Goal: Contribute content: Add original content to the website for others to see

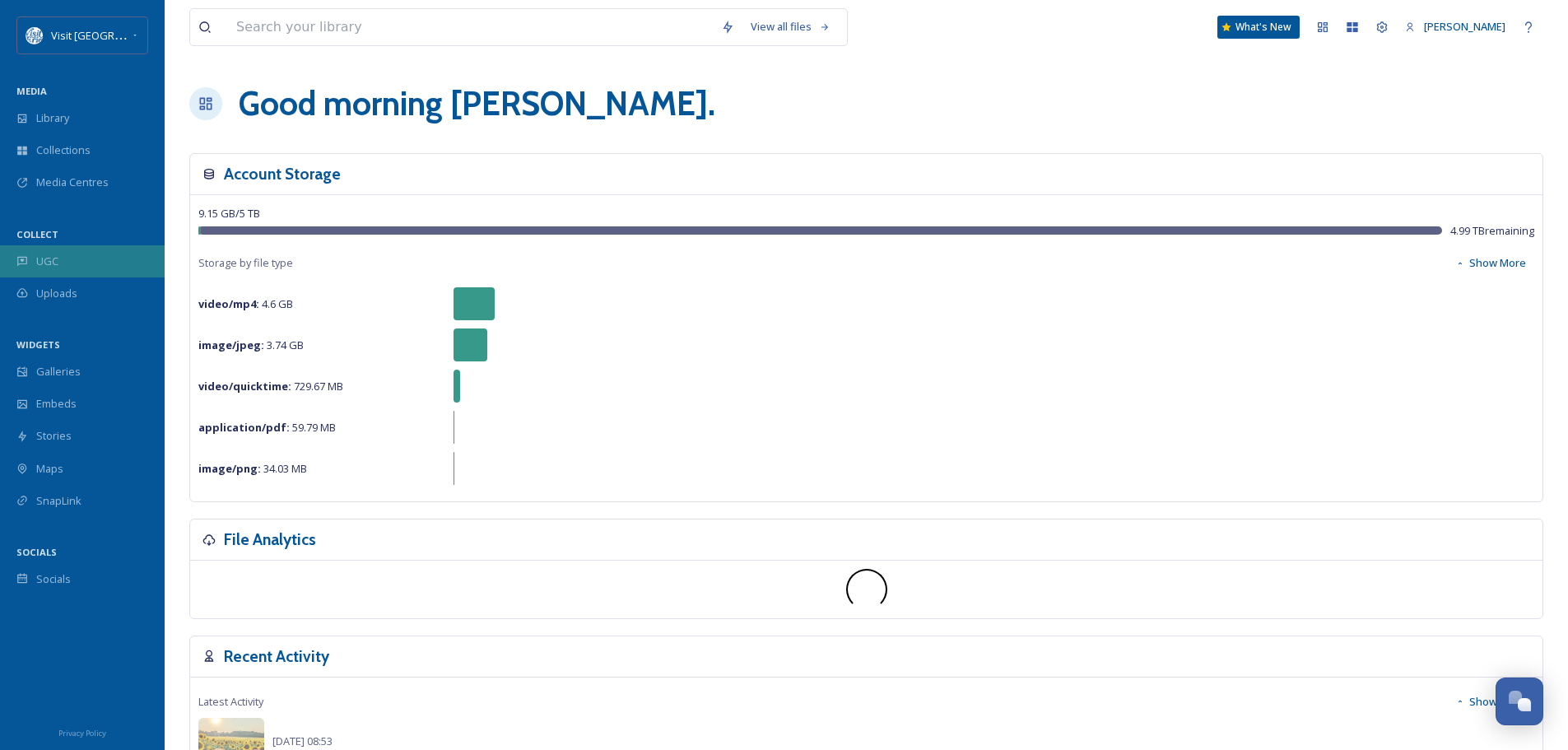
click at [42, 254] on span "UGC" at bounding box center [47, 261] width 22 height 15
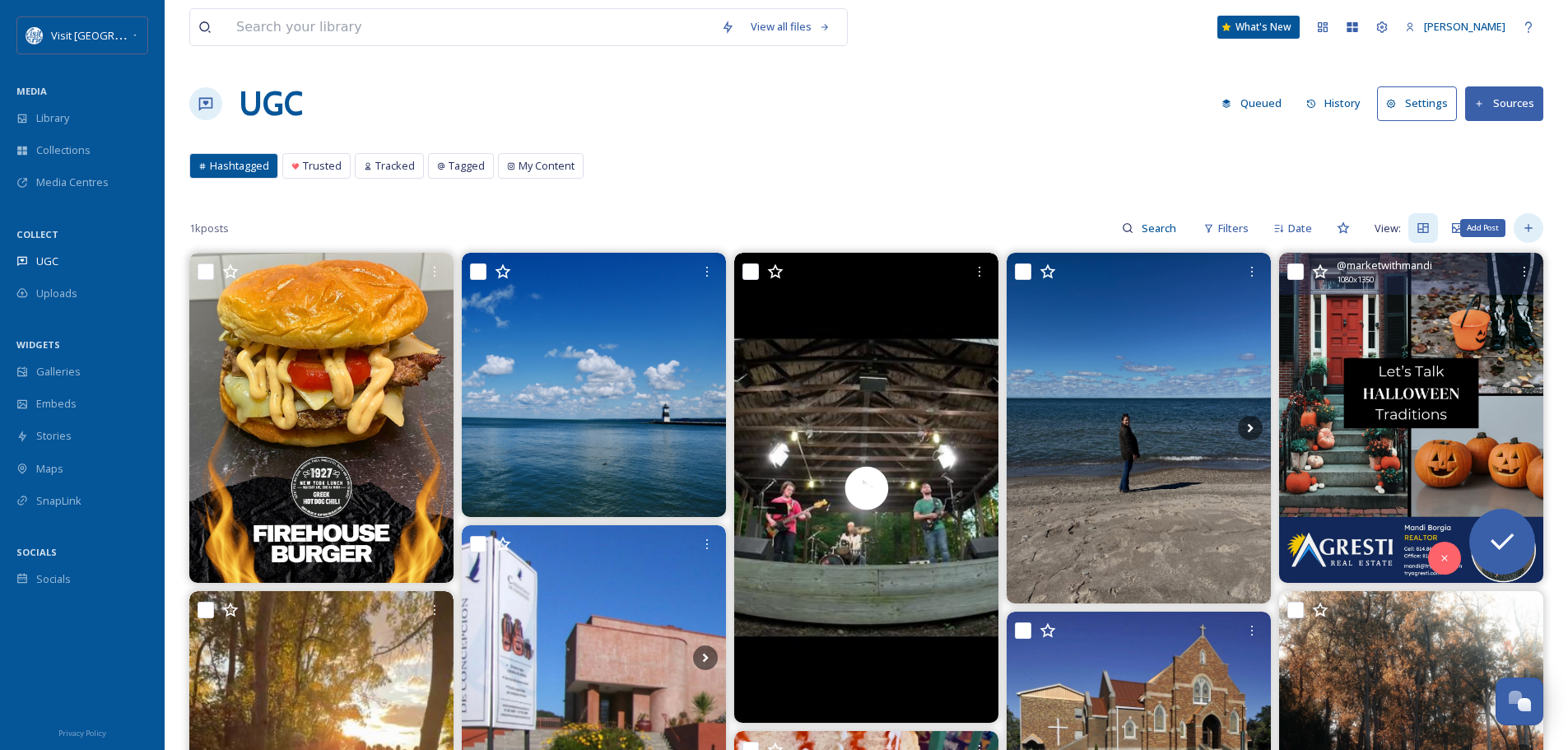
click at [1526, 227] on icon at bounding box center [1528, 227] width 13 height 13
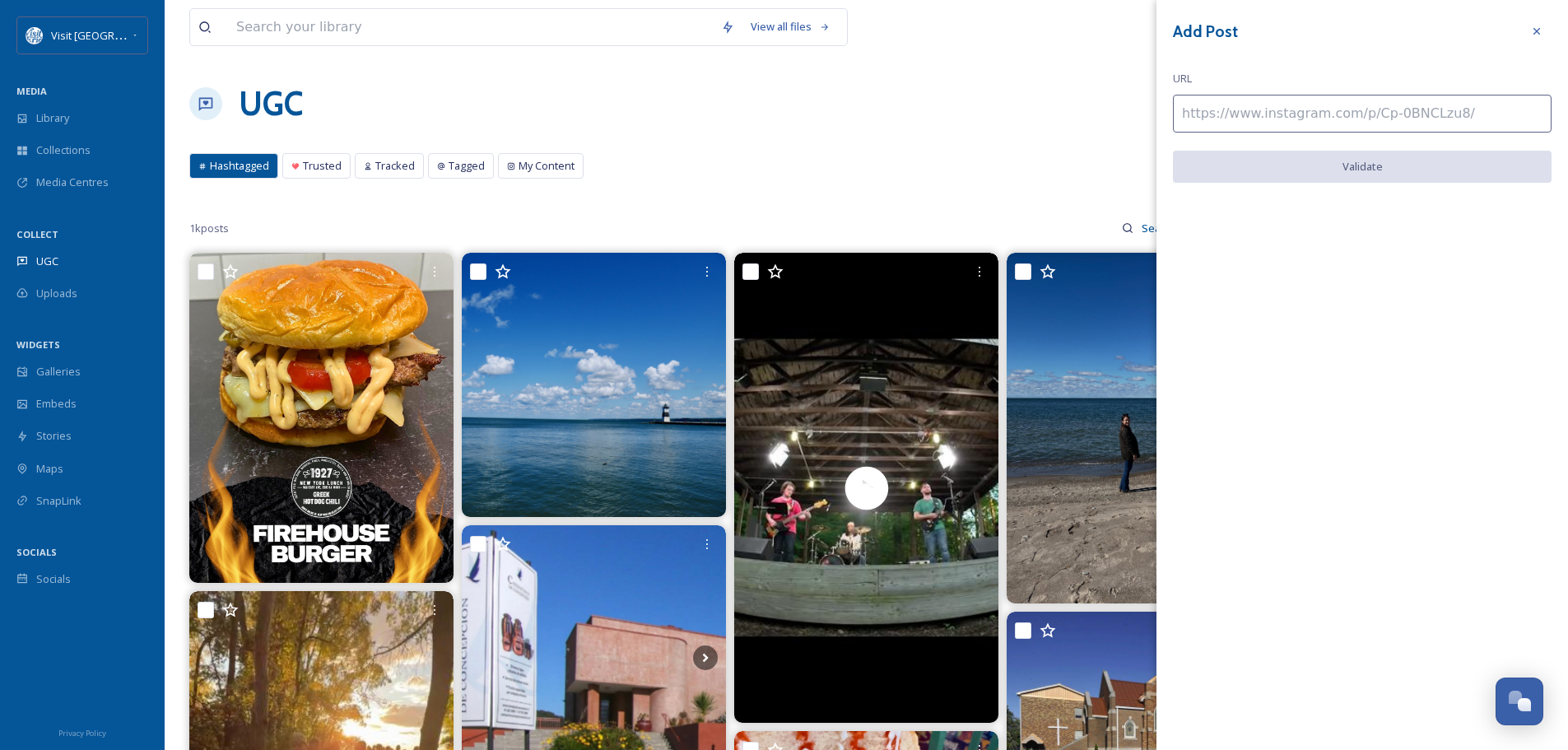
click at [1222, 110] on input at bounding box center [1361, 114] width 378 height 38
paste input "[URL][DOMAIN_NAME]"
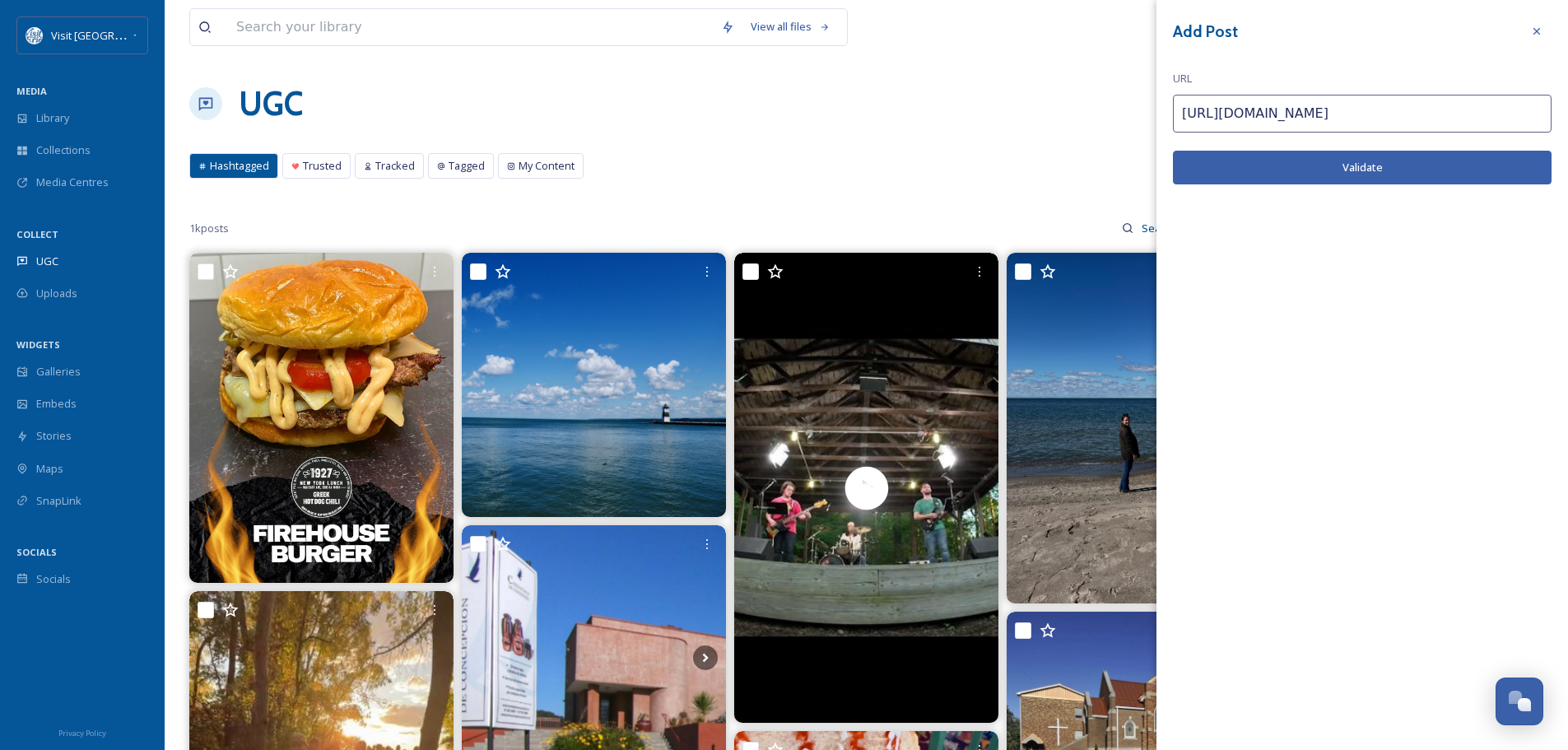
type input "[URL][DOMAIN_NAME]"
click at [1319, 171] on button "Validate" at bounding box center [1361, 167] width 378 height 34
click at [1378, 168] on button "Add Post" at bounding box center [1361, 167] width 378 height 34
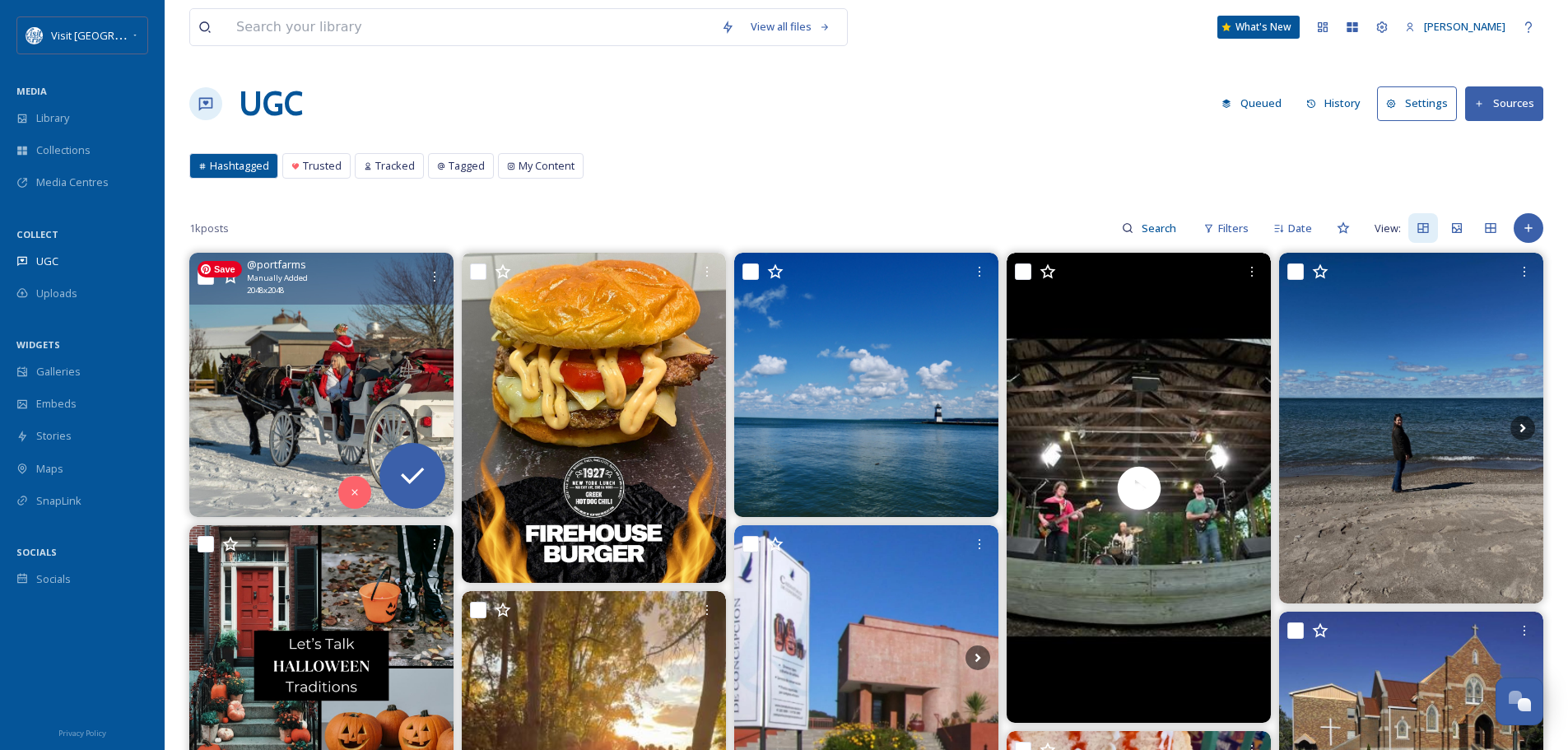
click at [324, 437] on img at bounding box center [321, 384] width 264 height 264
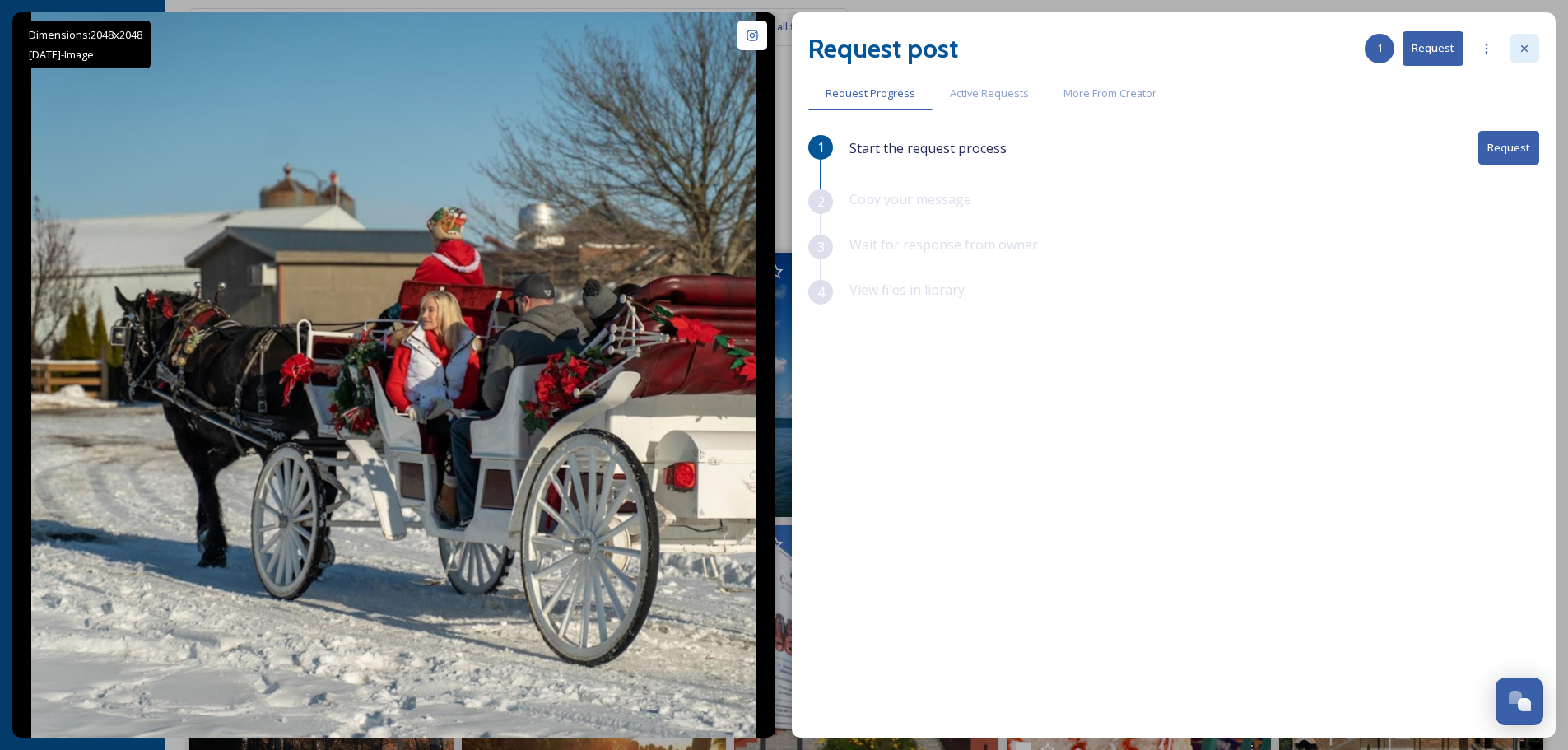
click at [1530, 46] on icon at bounding box center [1524, 48] width 13 height 13
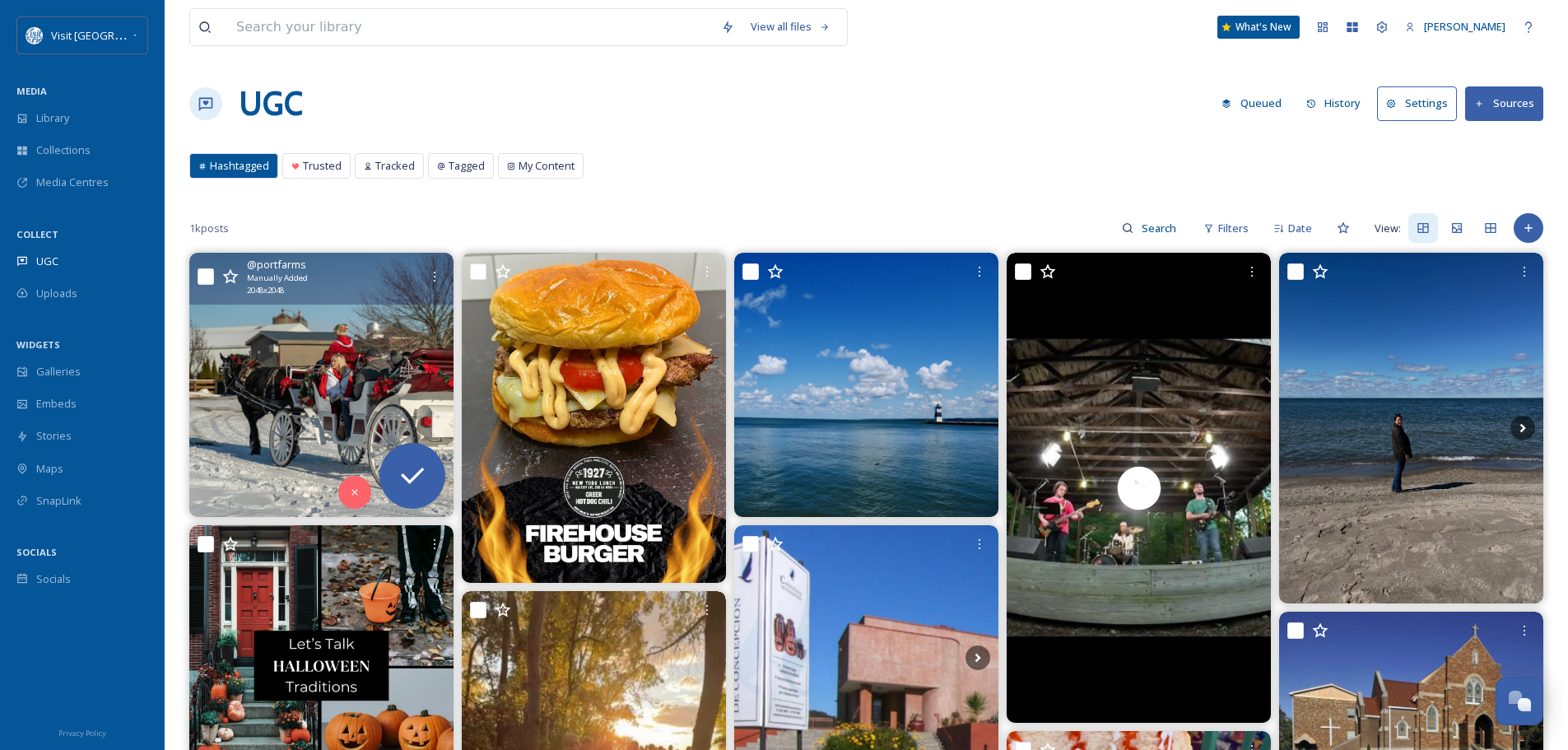
click at [206, 281] on input "checkbox" at bounding box center [205, 276] width 16 height 16
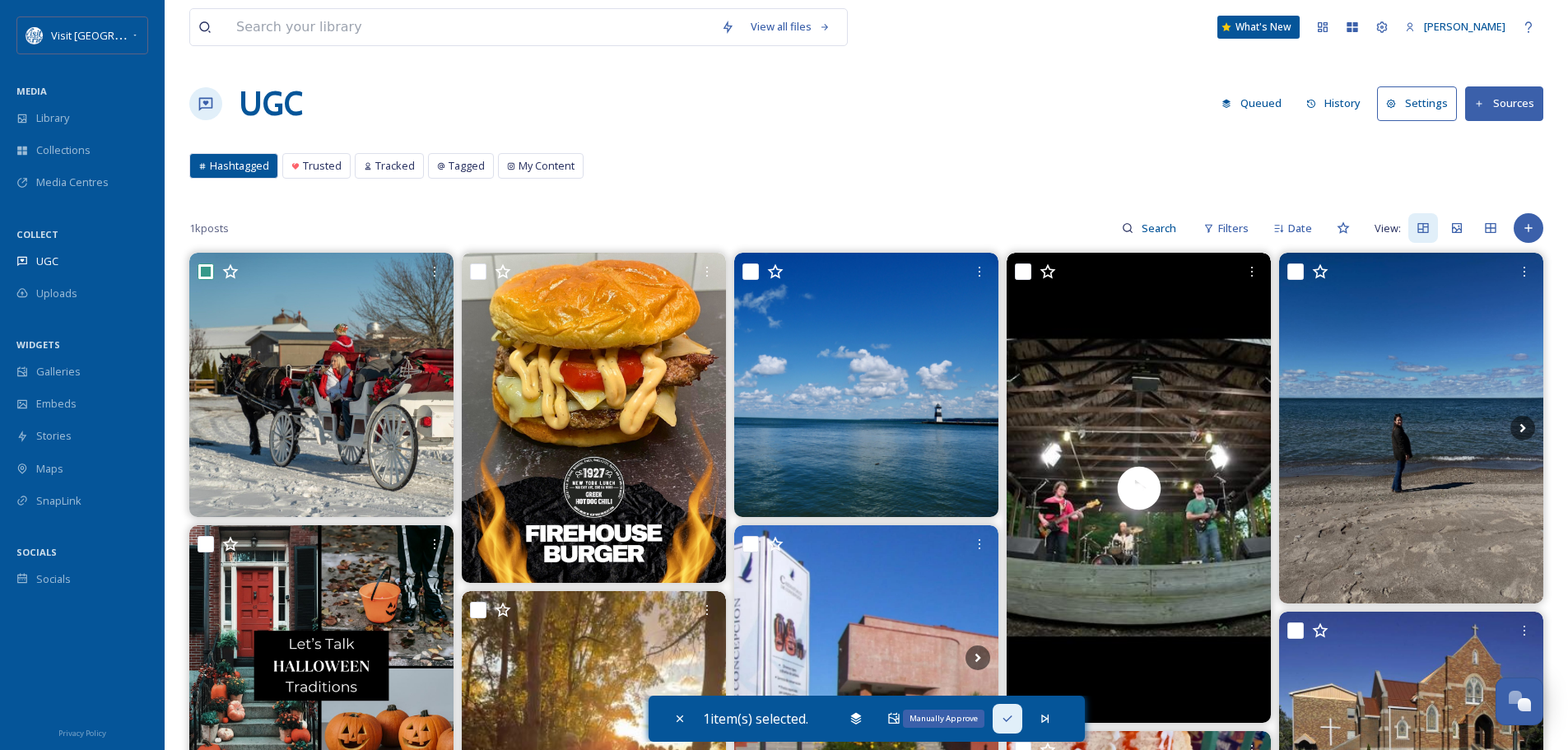
click at [1002, 719] on div "Manually Approve" at bounding box center [1007, 718] width 30 height 30
checkbox input "false"
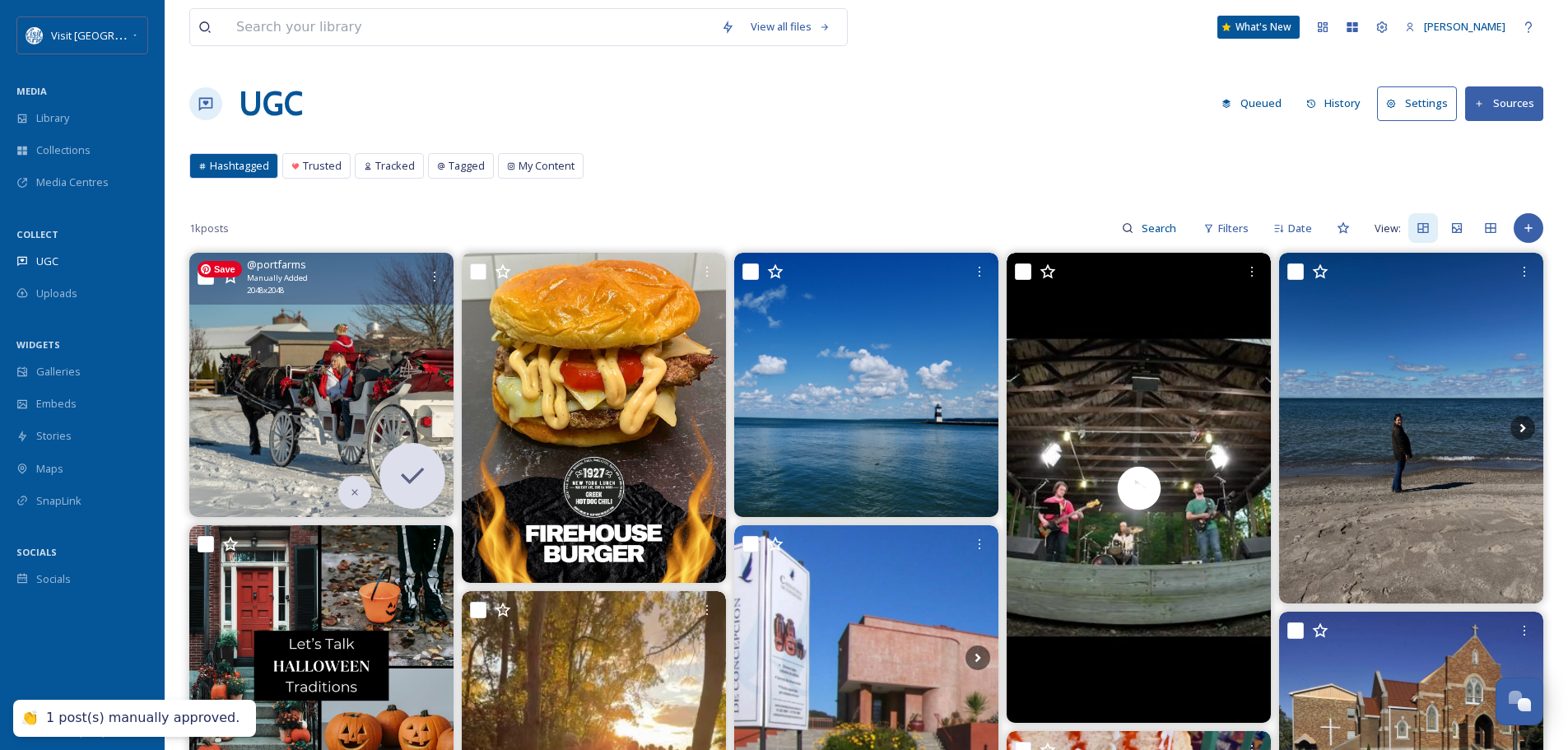
click at [339, 396] on img at bounding box center [321, 384] width 264 height 264
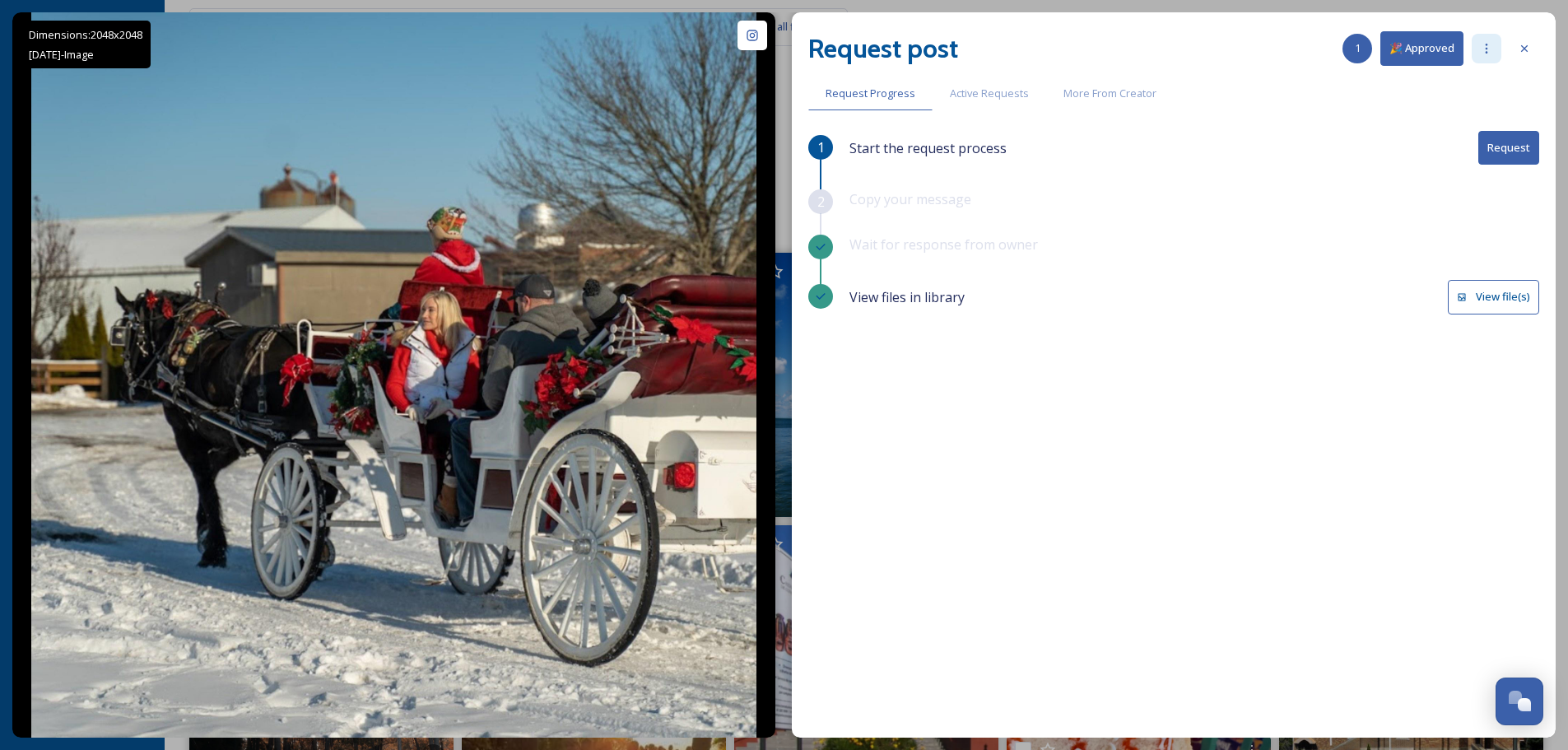
click at [1489, 38] on div at bounding box center [1486, 49] width 30 height 30
click at [1523, 41] on div at bounding box center [1524, 49] width 30 height 30
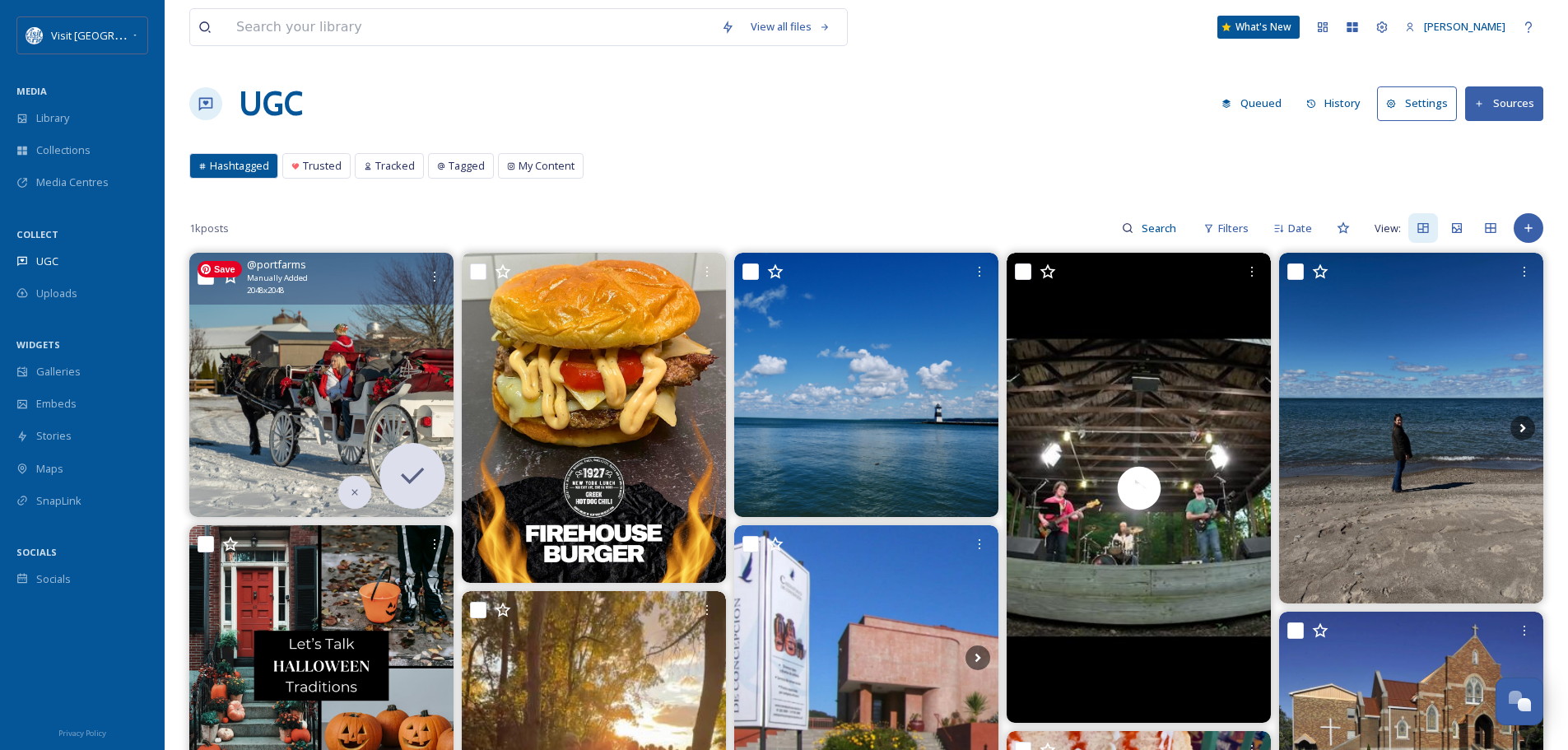
click at [288, 349] on img at bounding box center [321, 384] width 264 height 264
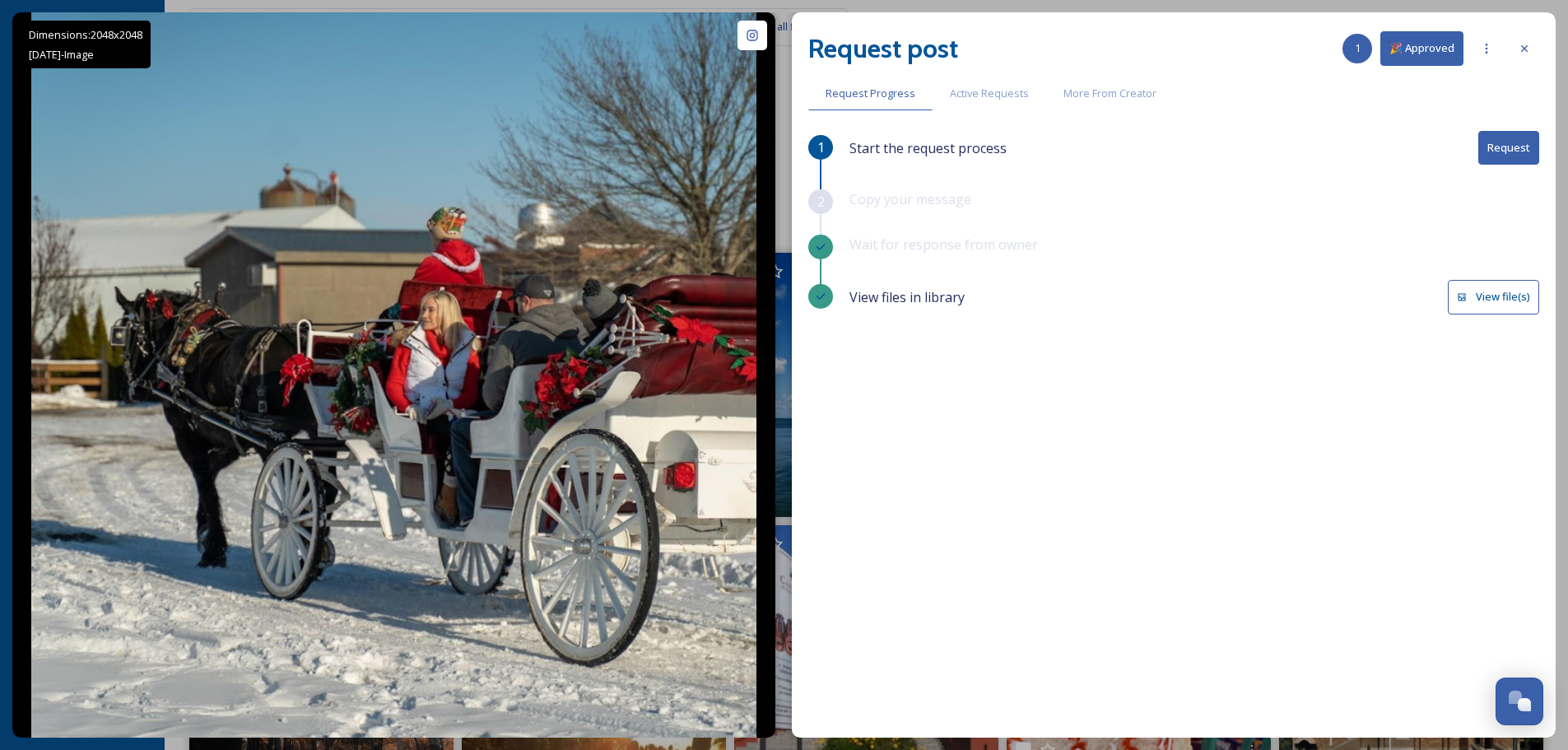
click at [1474, 294] on button "View file(s)" at bounding box center [1493, 297] width 91 height 34
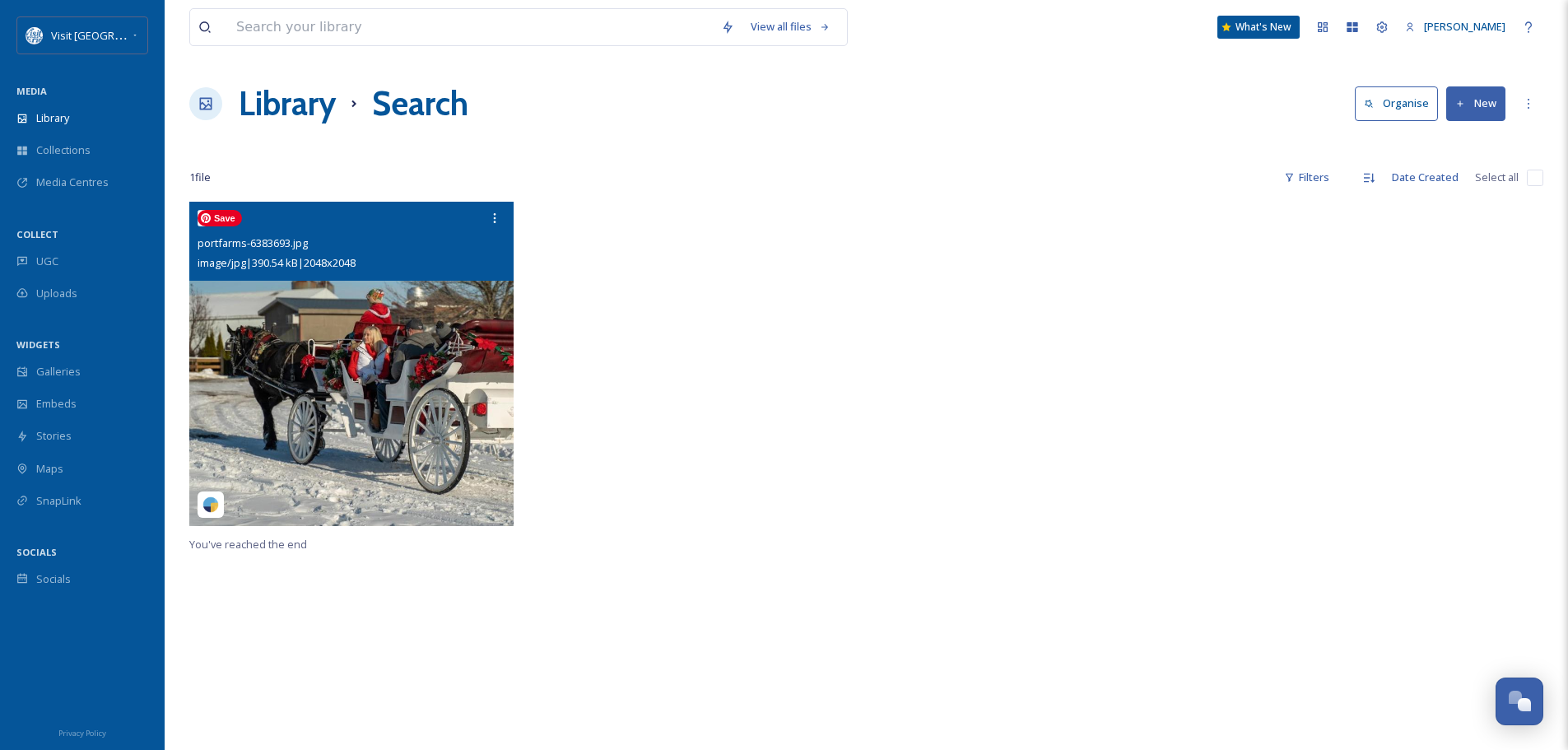
click at [467, 354] on img at bounding box center [352, 364] width 325 height 325
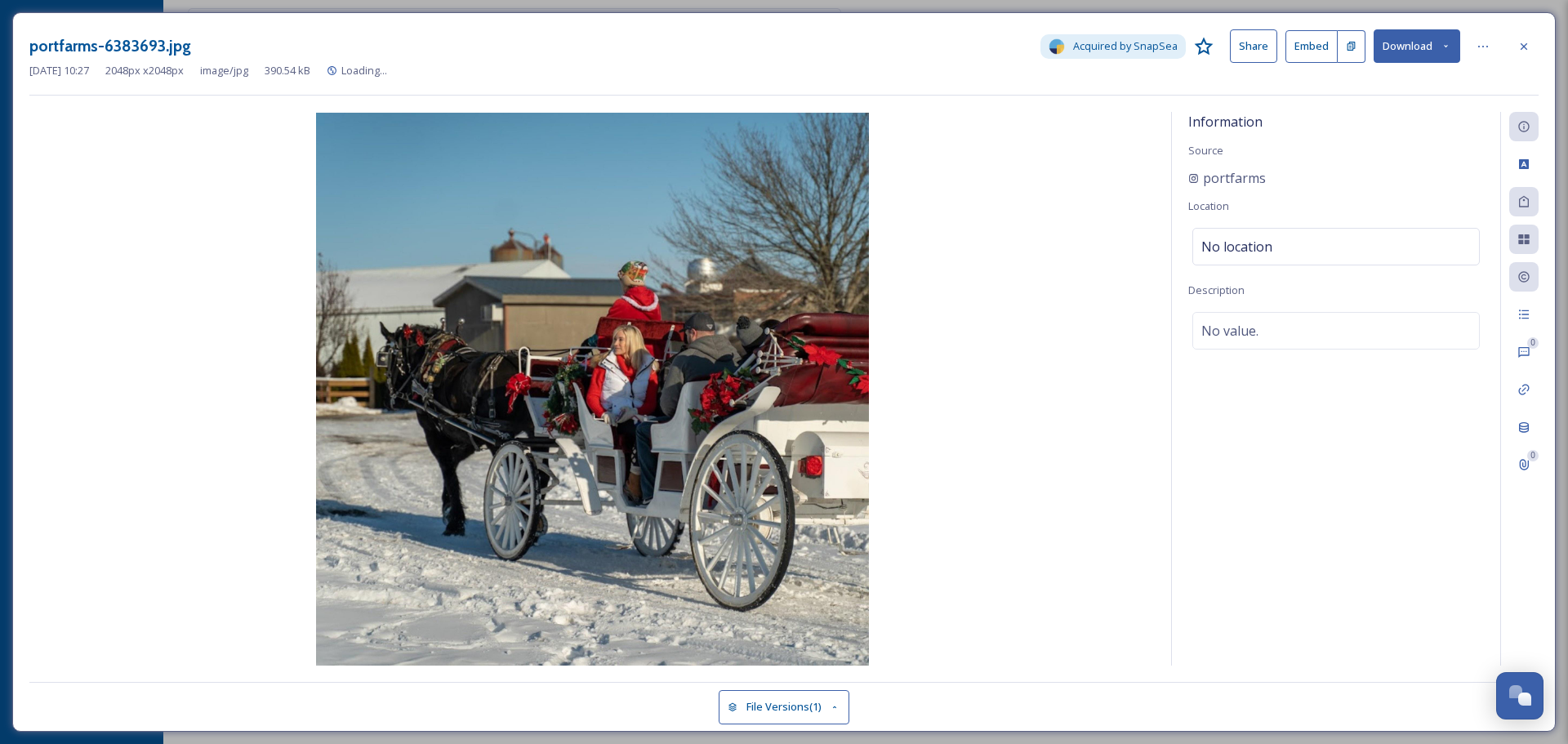
click at [1434, 51] on button "Download" at bounding box center [1416, 47] width 86 height 34
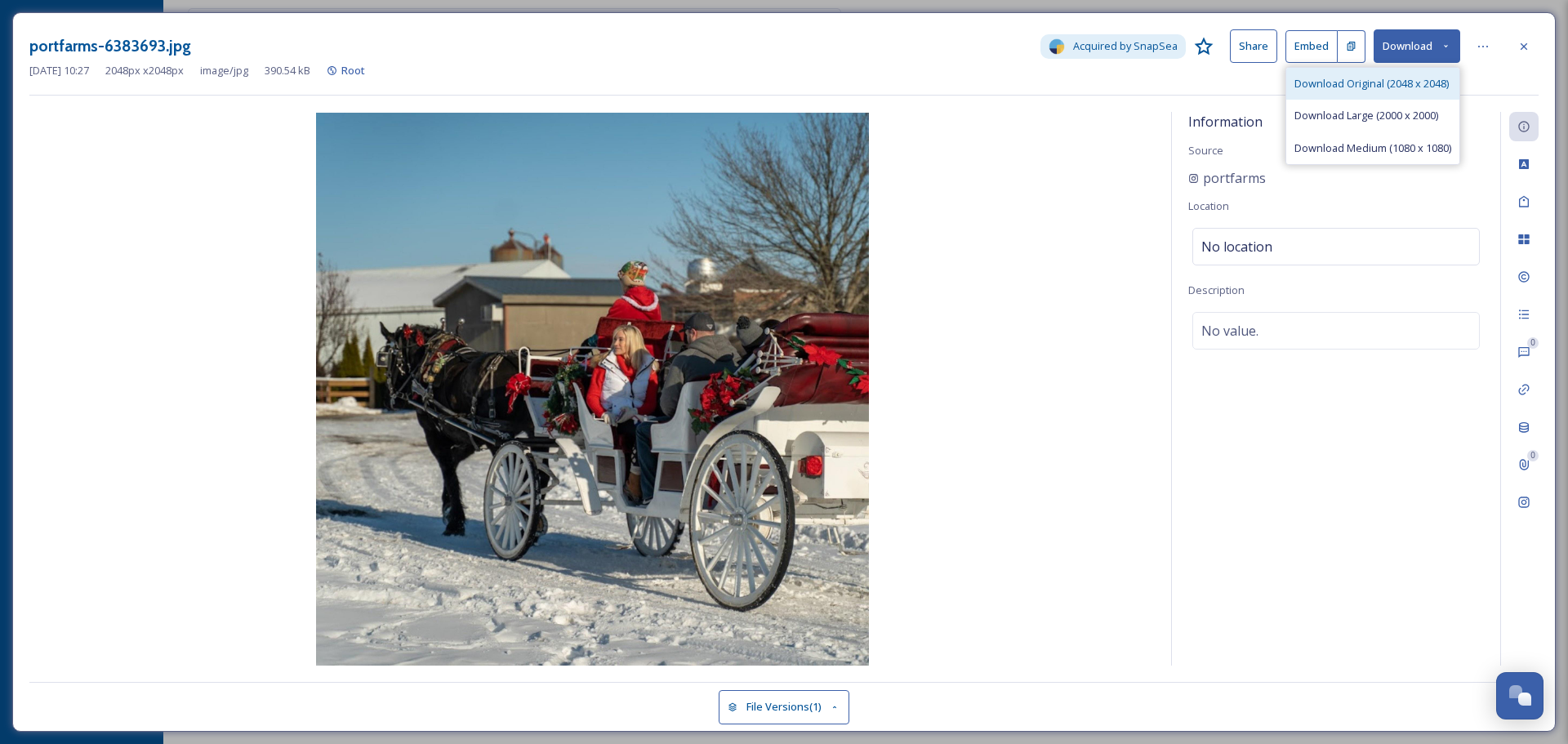
click at [1422, 69] on div "Download Original (2048 x 2048)" at bounding box center [1372, 84] width 173 height 32
click at [1524, 42] on icon at bounding box center [1523, 46] width 13 height 13
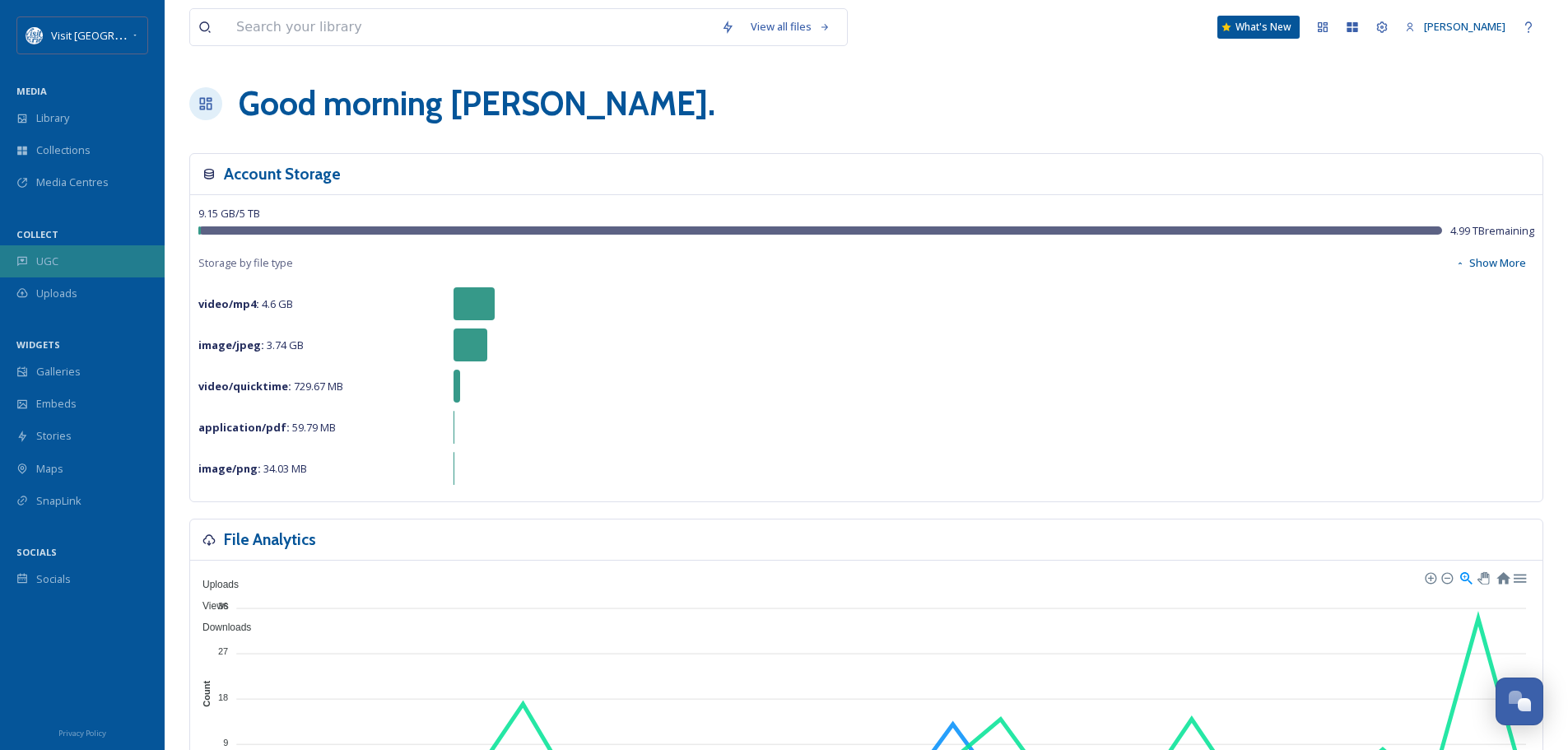
click at [40, 257] on span "UGC" at bounding box center [47, 261] width 22 height 15
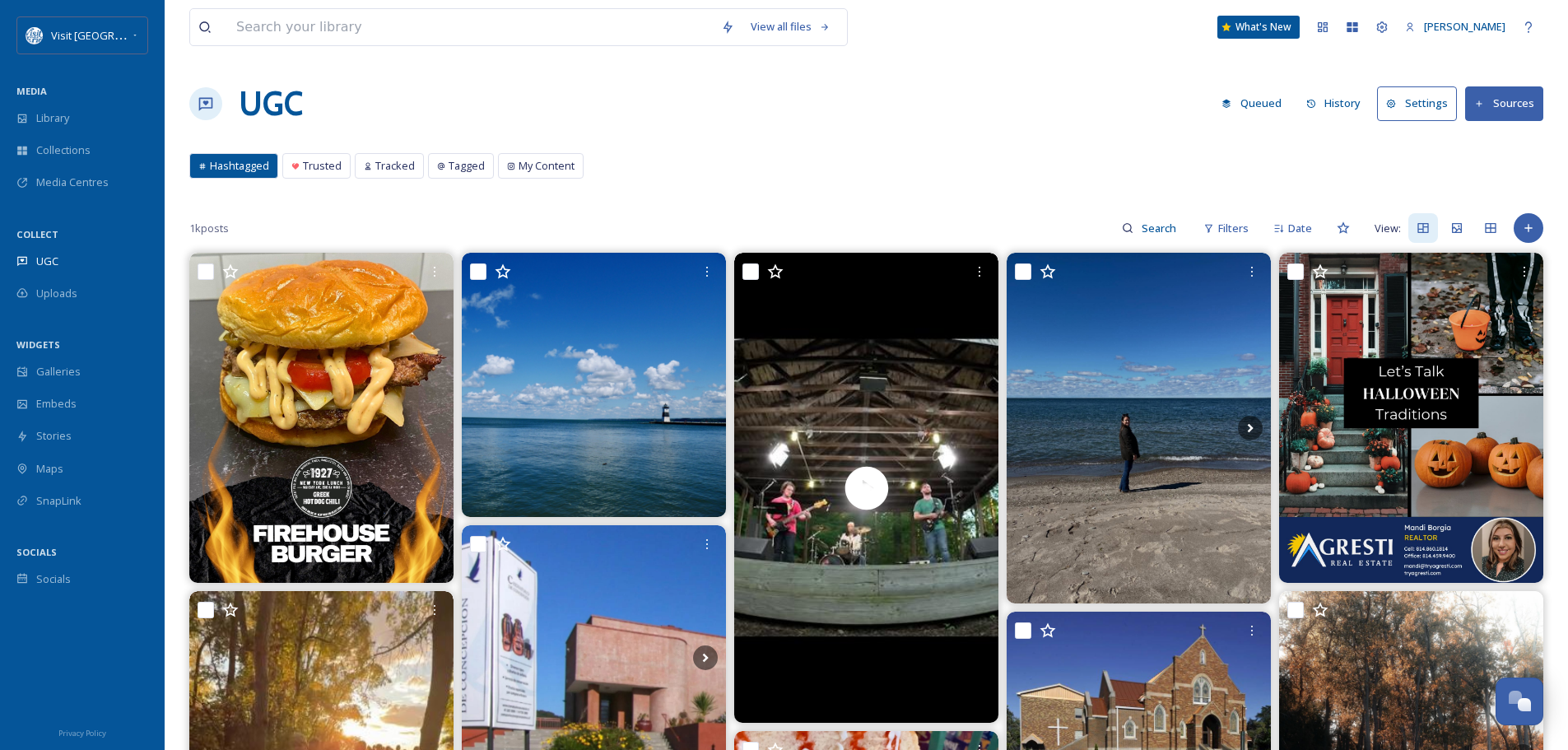
click at [1347, 96] on button "History" at bounding box center [1334, 103] width 72 height 32
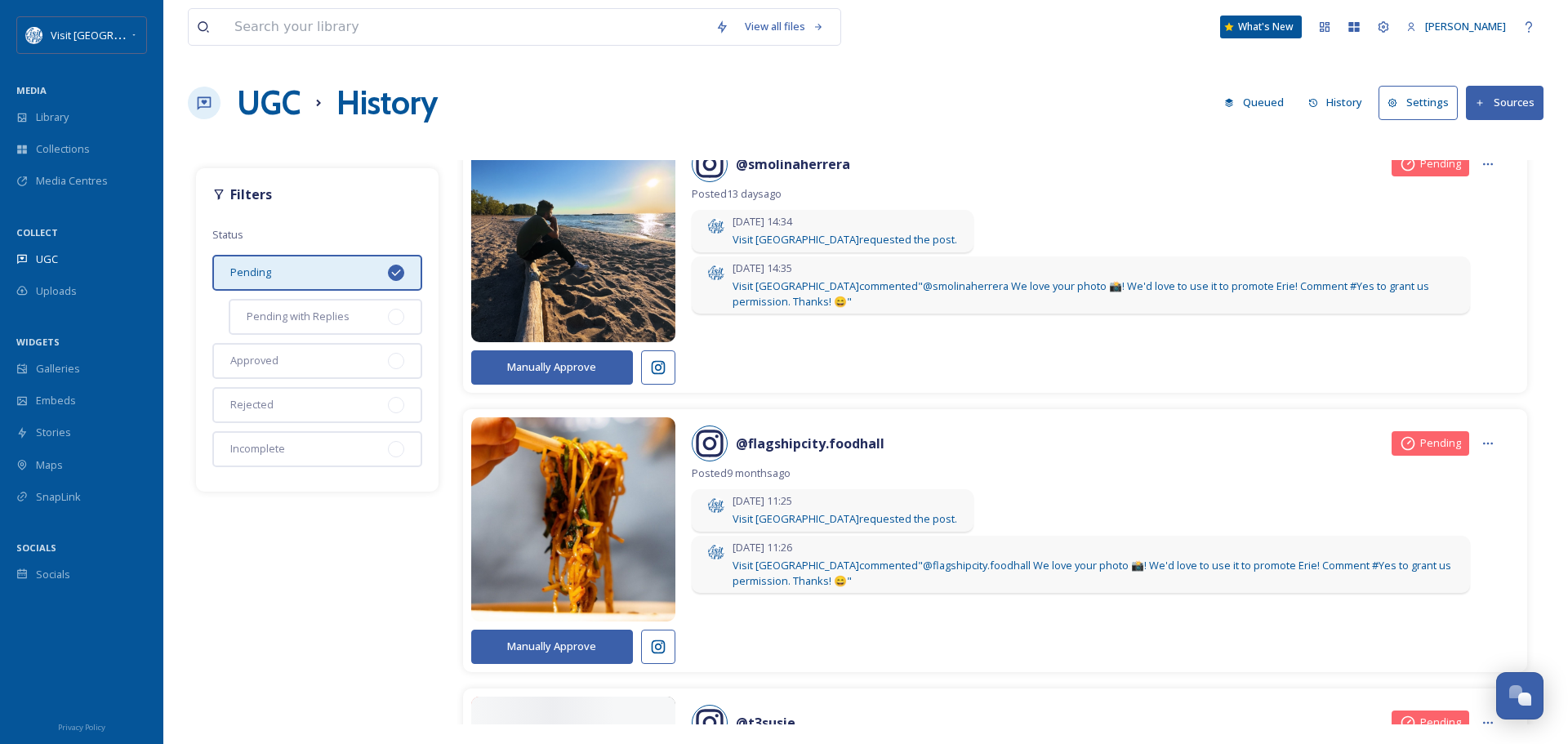
scroll to position [1552, 0]
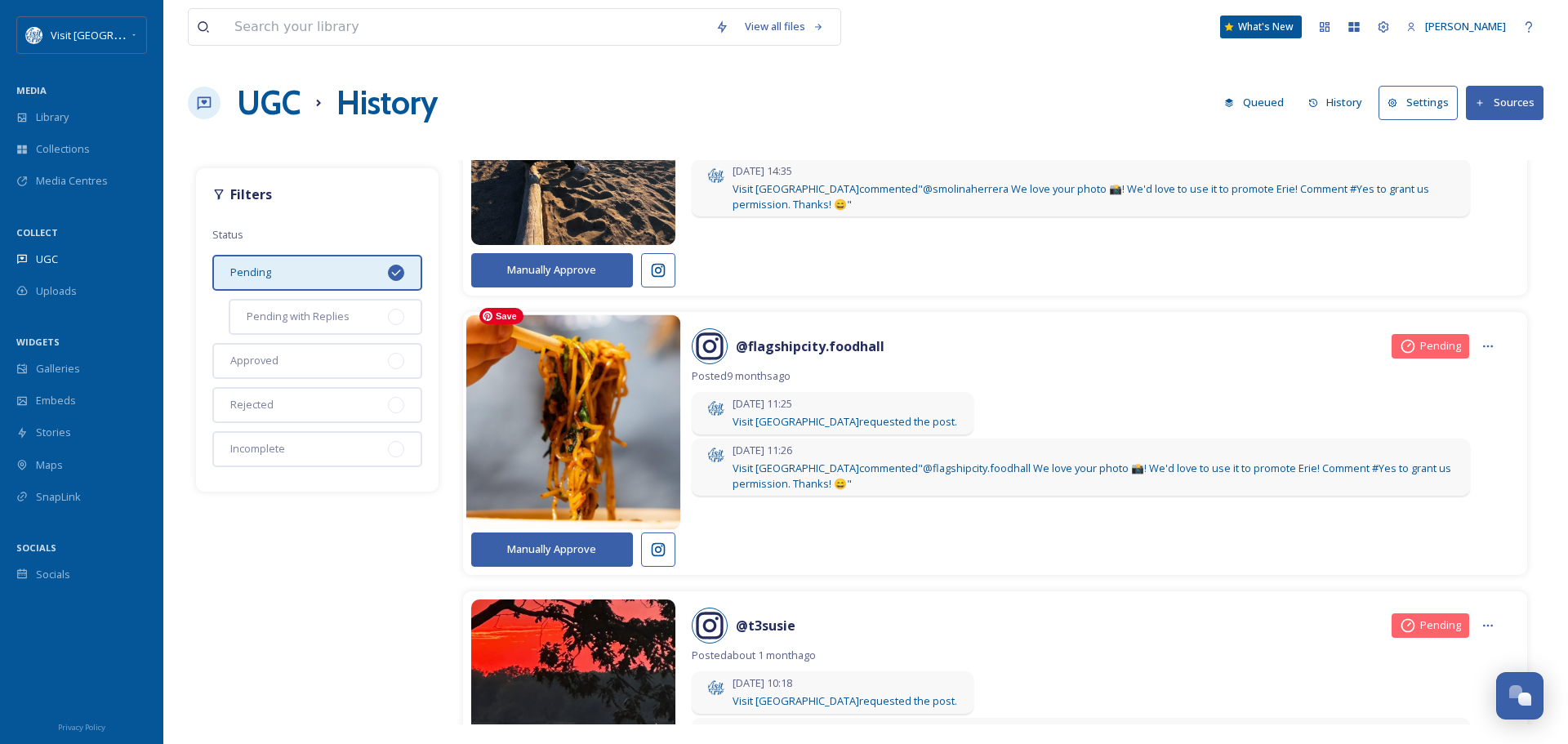
click at [579, 422] on img at bounding box center [572, 423] width 214 height 258
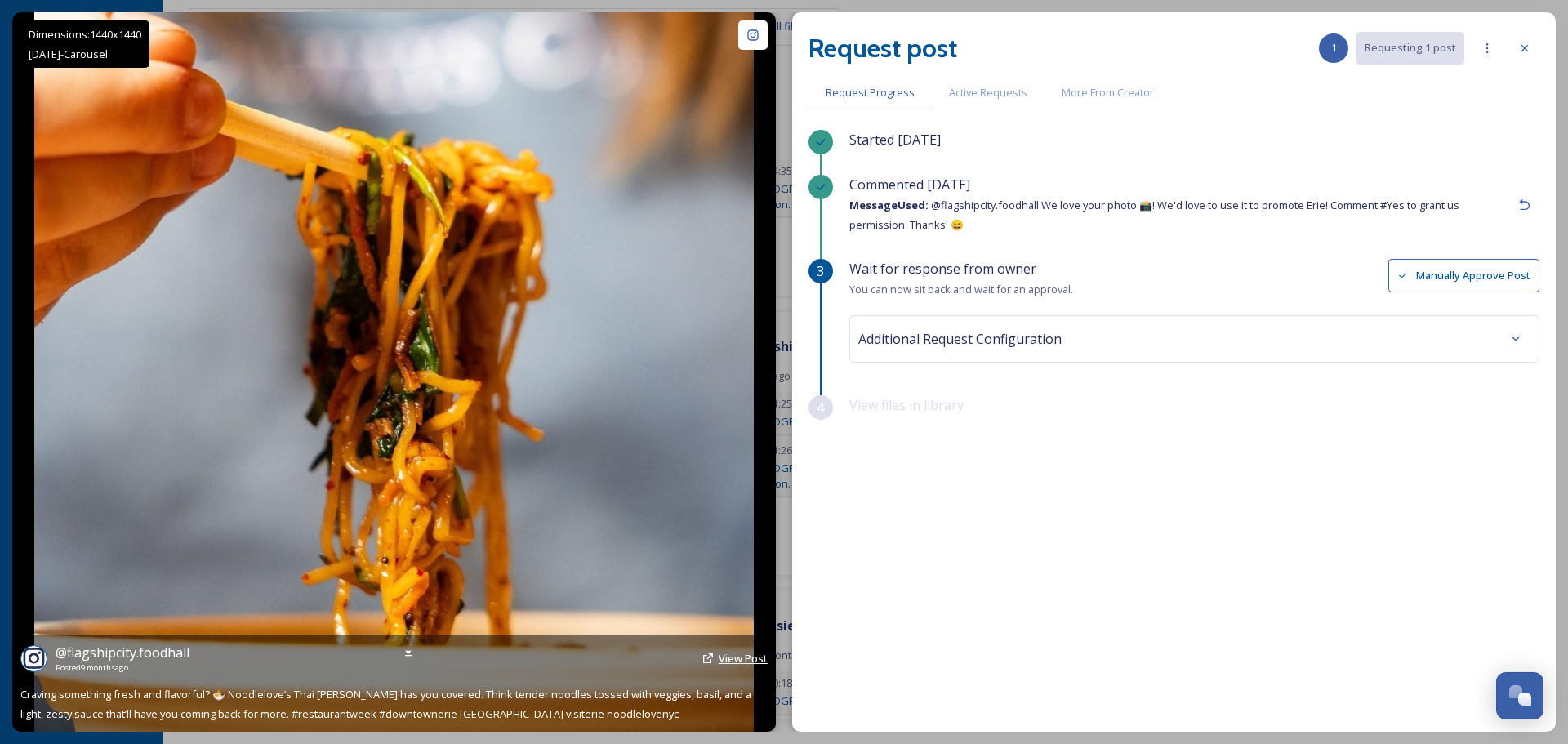
click at [740, 657] on span "View Post" at bounding box center [743, 658] width 49 height 14
